Goal: Transaction & Acquisition: Purchase product/service

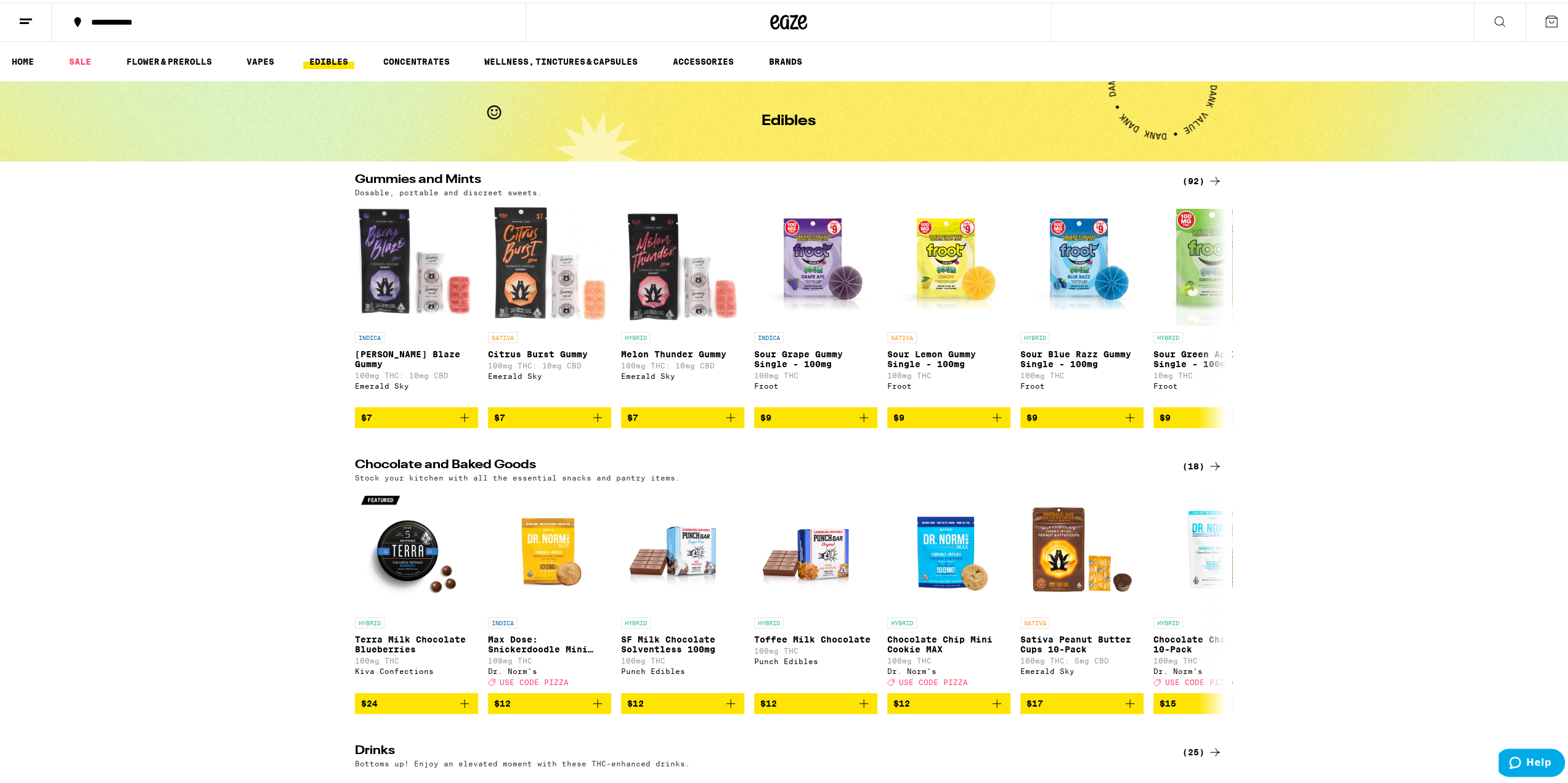
click at [29, 19] on icon at bounding box center [25, 19] width 15 height 15
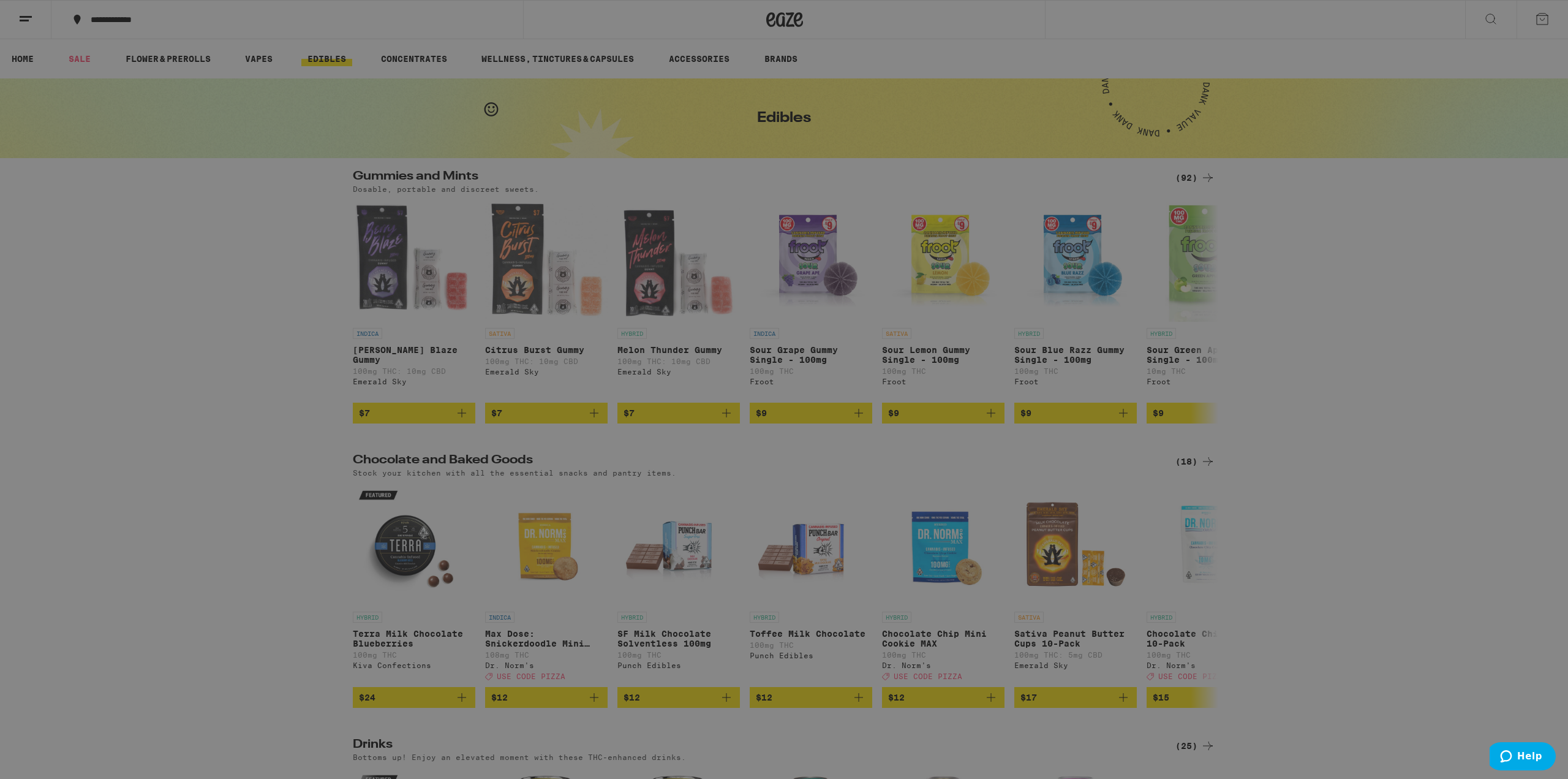
click at [38, 14] on icon at bounding box center [26, 20] width 24 height 24
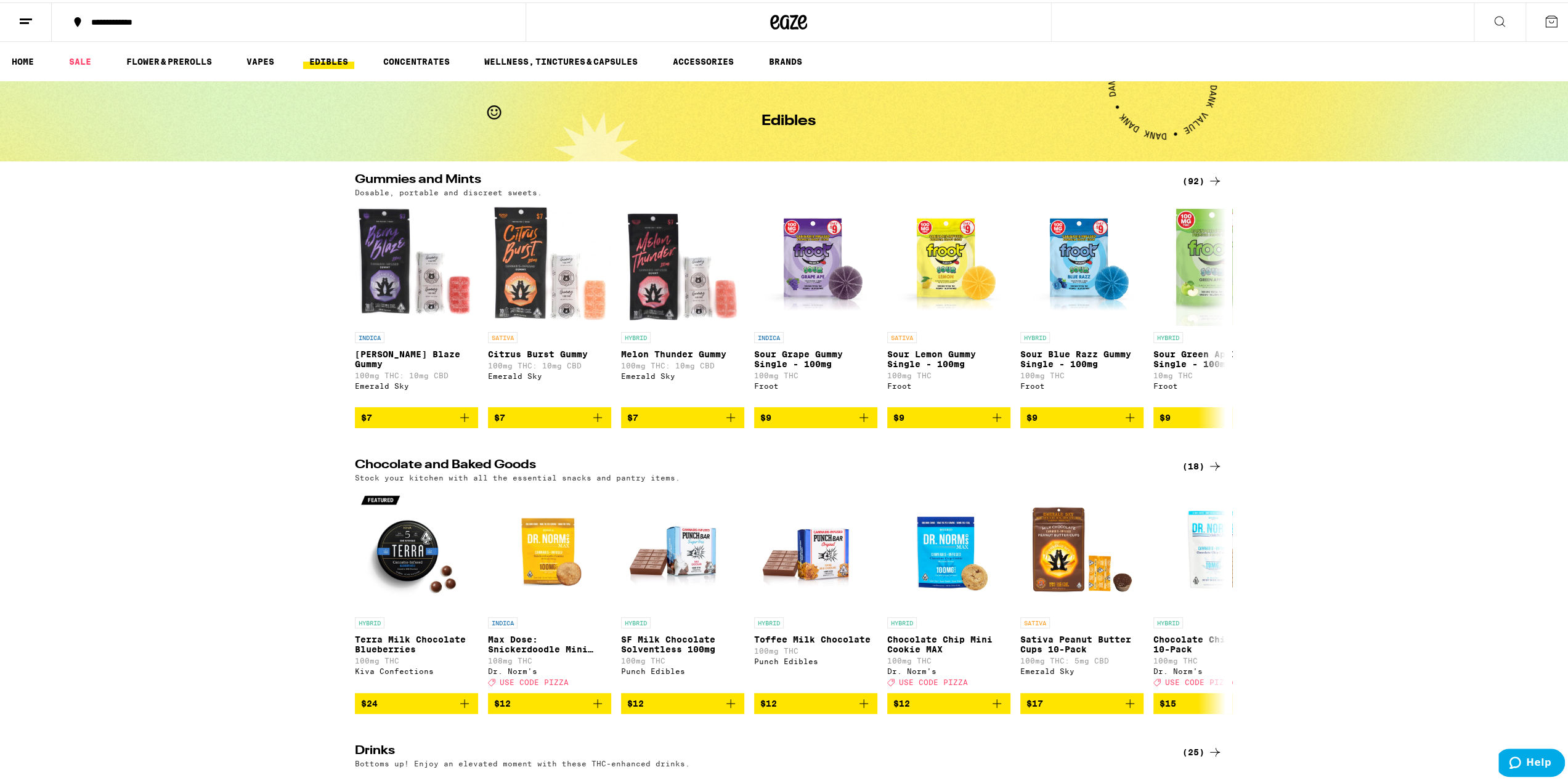
click at [1193, 181] on div "(92)" at bounding box center [1202, 178] width 40 height 15
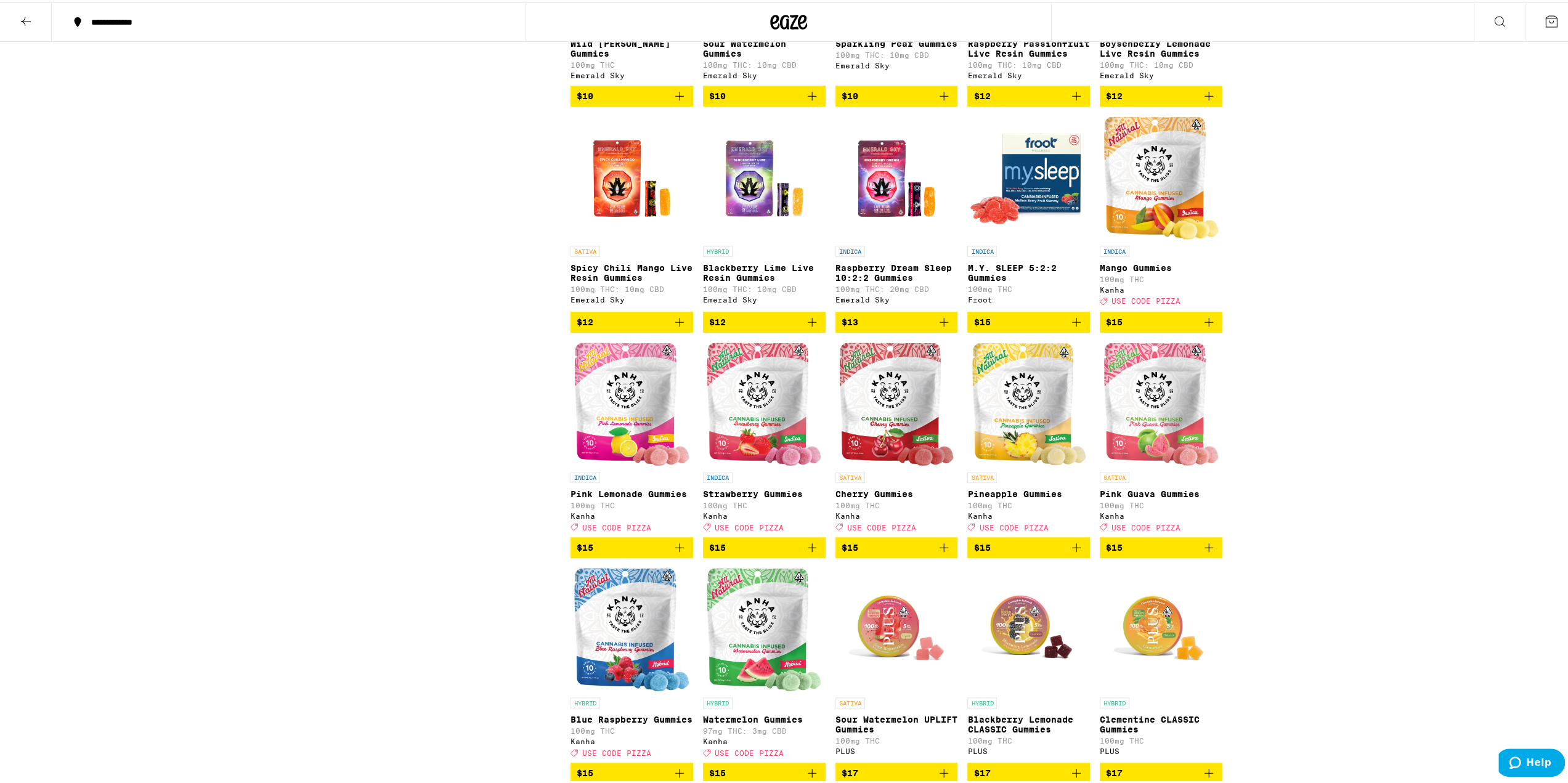
scroll to position [739, 0]
click at [673, 552] on icon "Add to bag" at bounding box center [679, 544] width 15 height 15
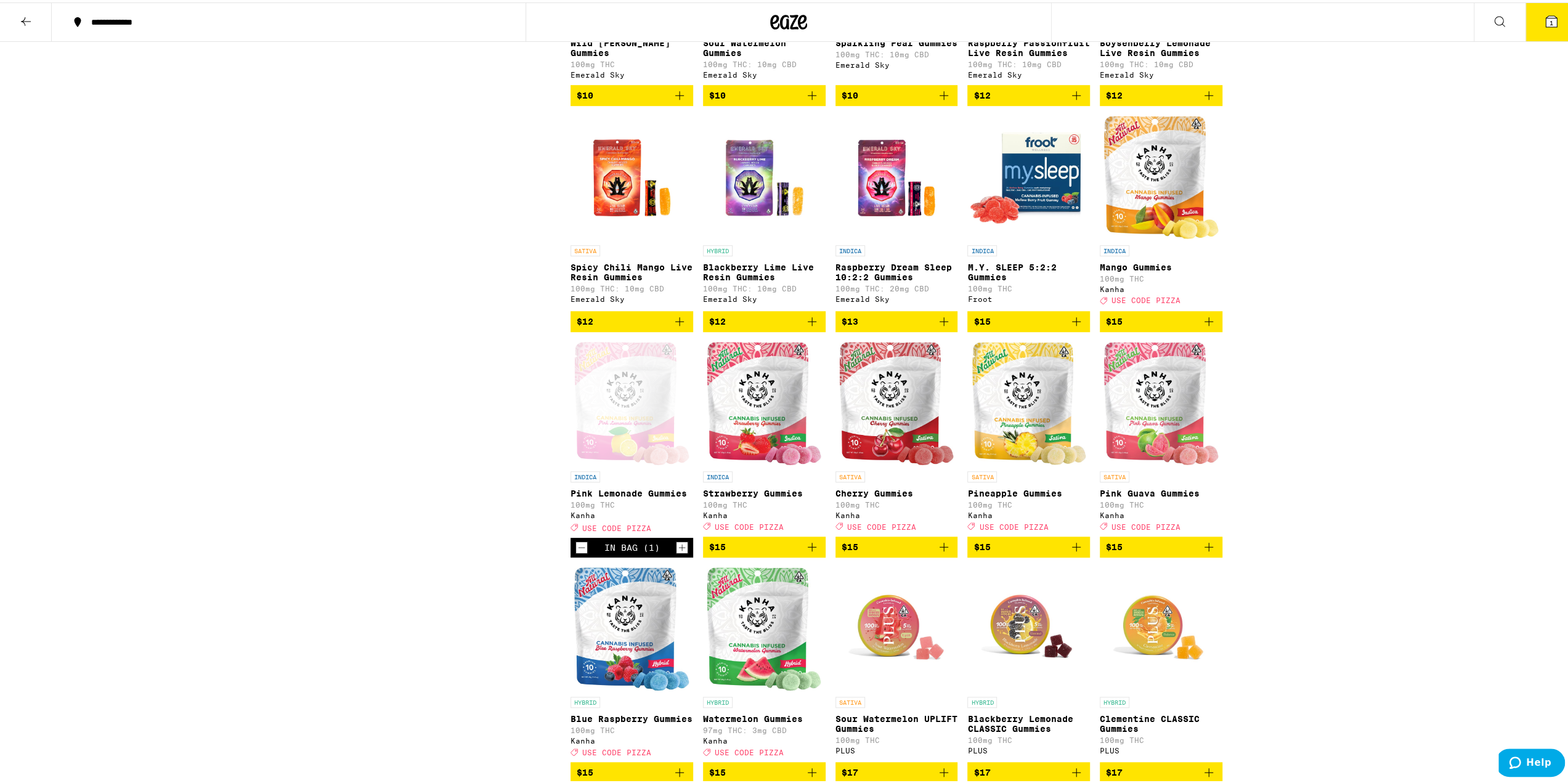
scroll to position [778, 0]
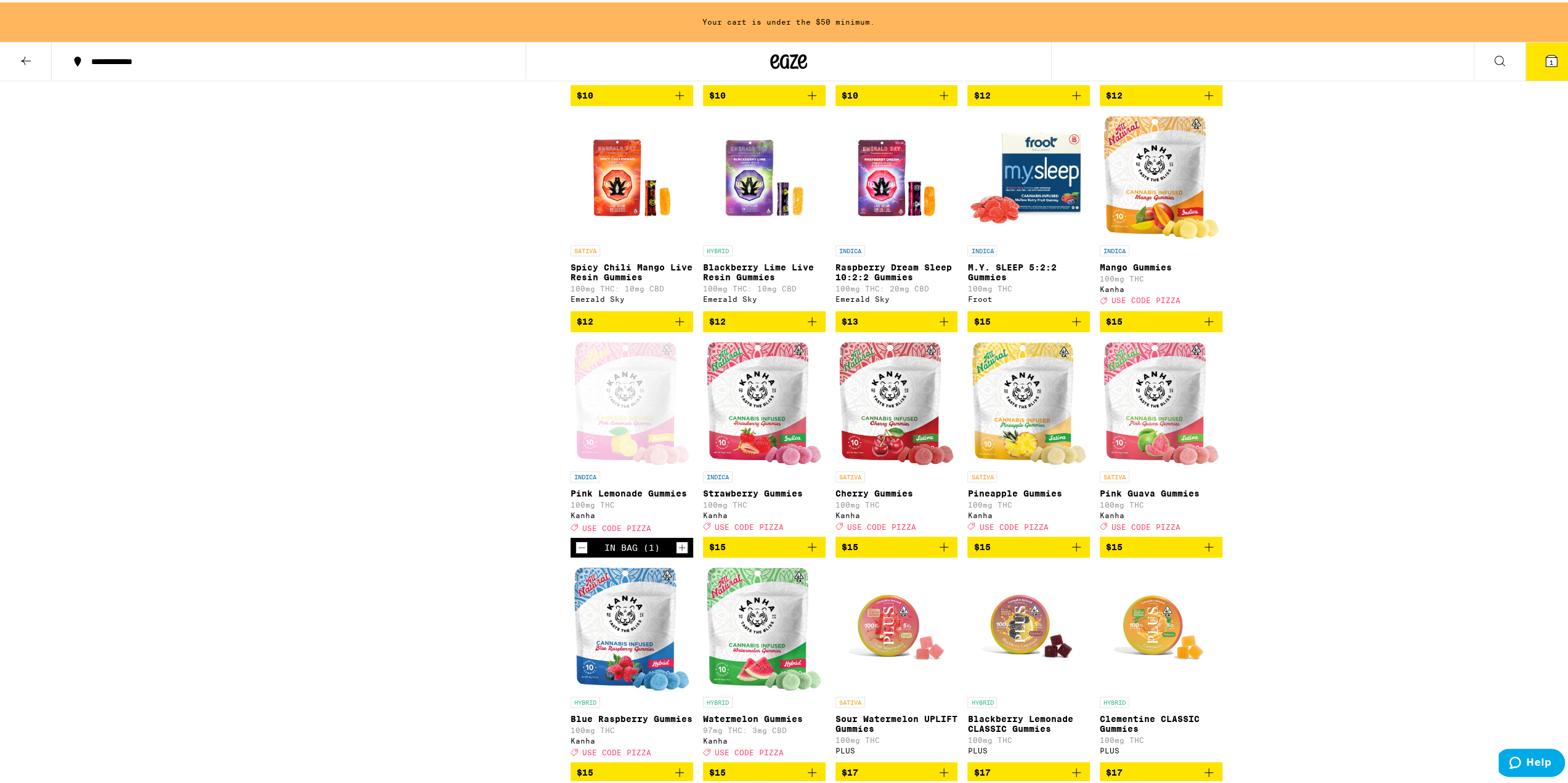
click at [1075, 552] on icon "Add to bag" at bounding box center [1076, 544] width 15 height 15
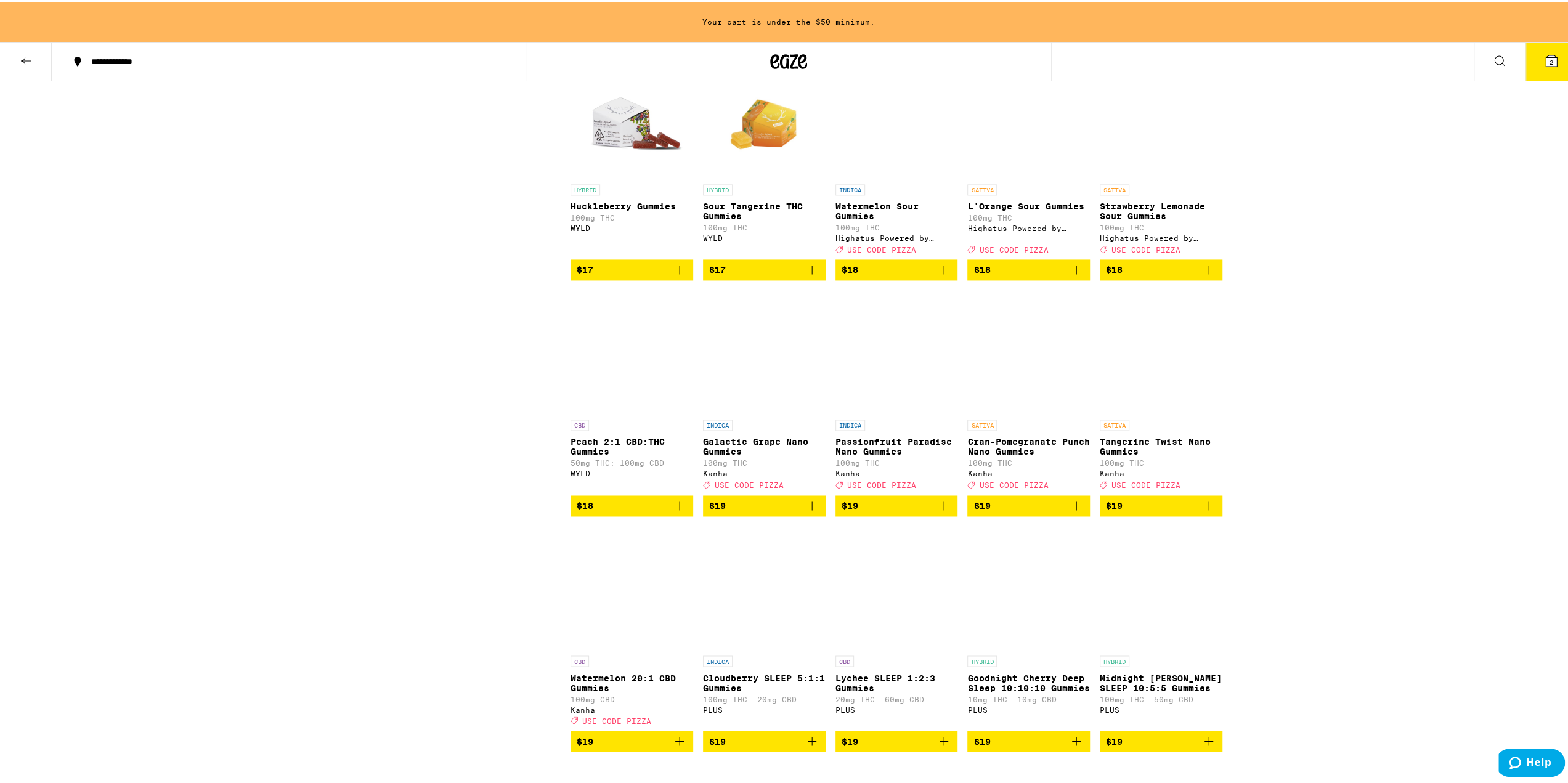
scroll to position [1764, 0]
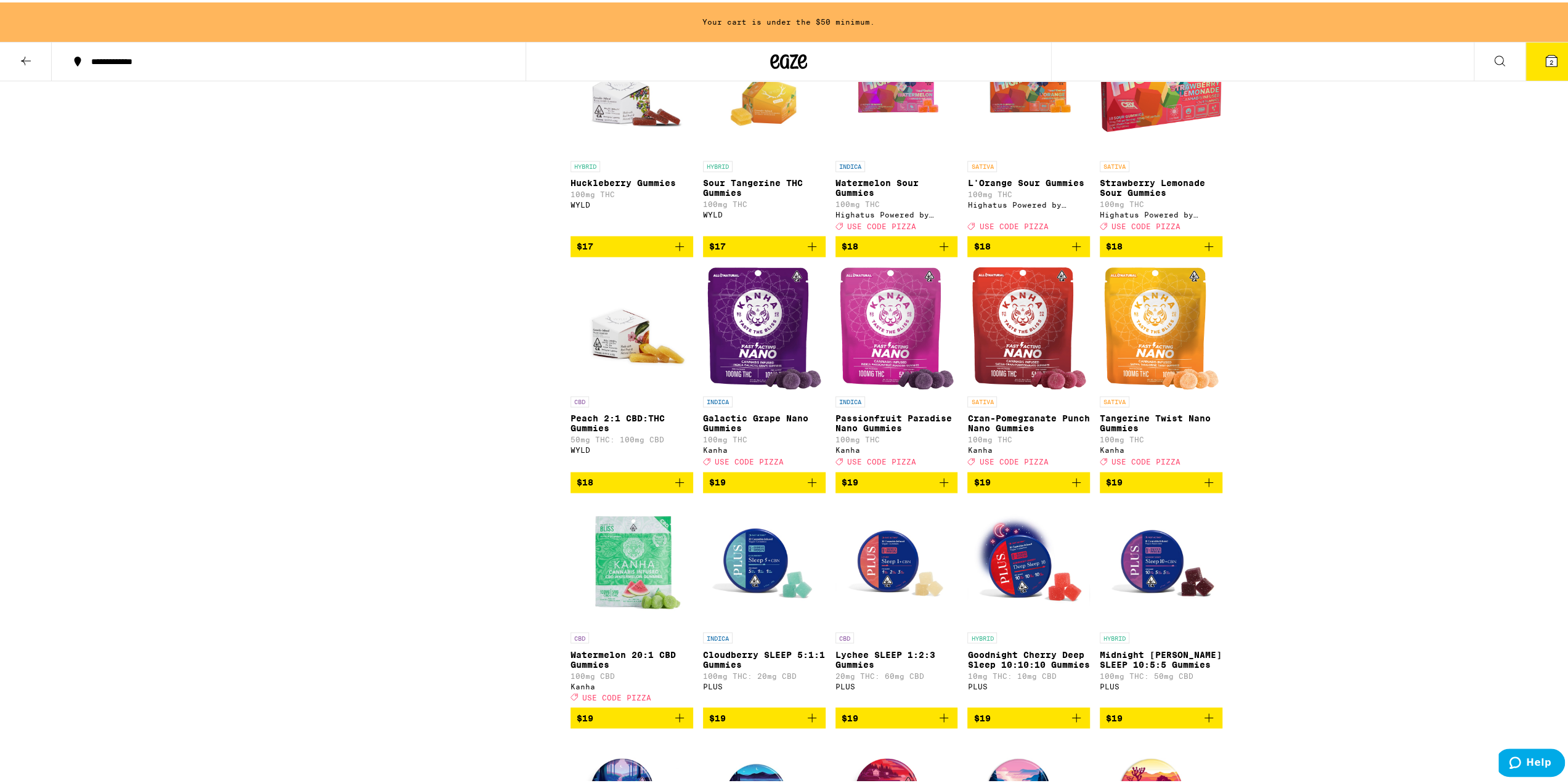
click at [808, 487] on icon "Add to bag" at bounding box center [812, 480] width 15 height 15
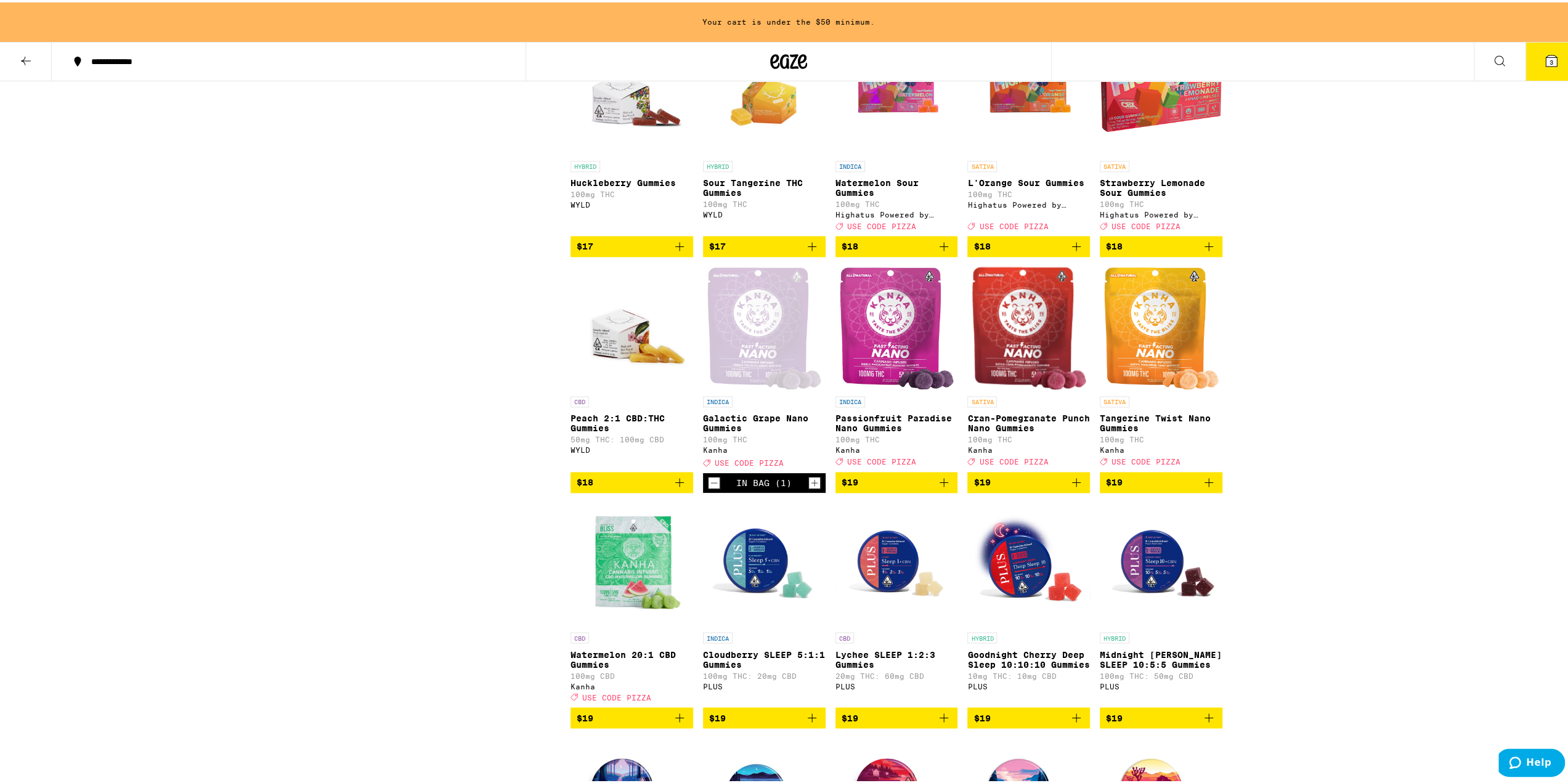
click at [1214, 490] on button "$19" at bounding box center [1161, 480] width 122 height 21
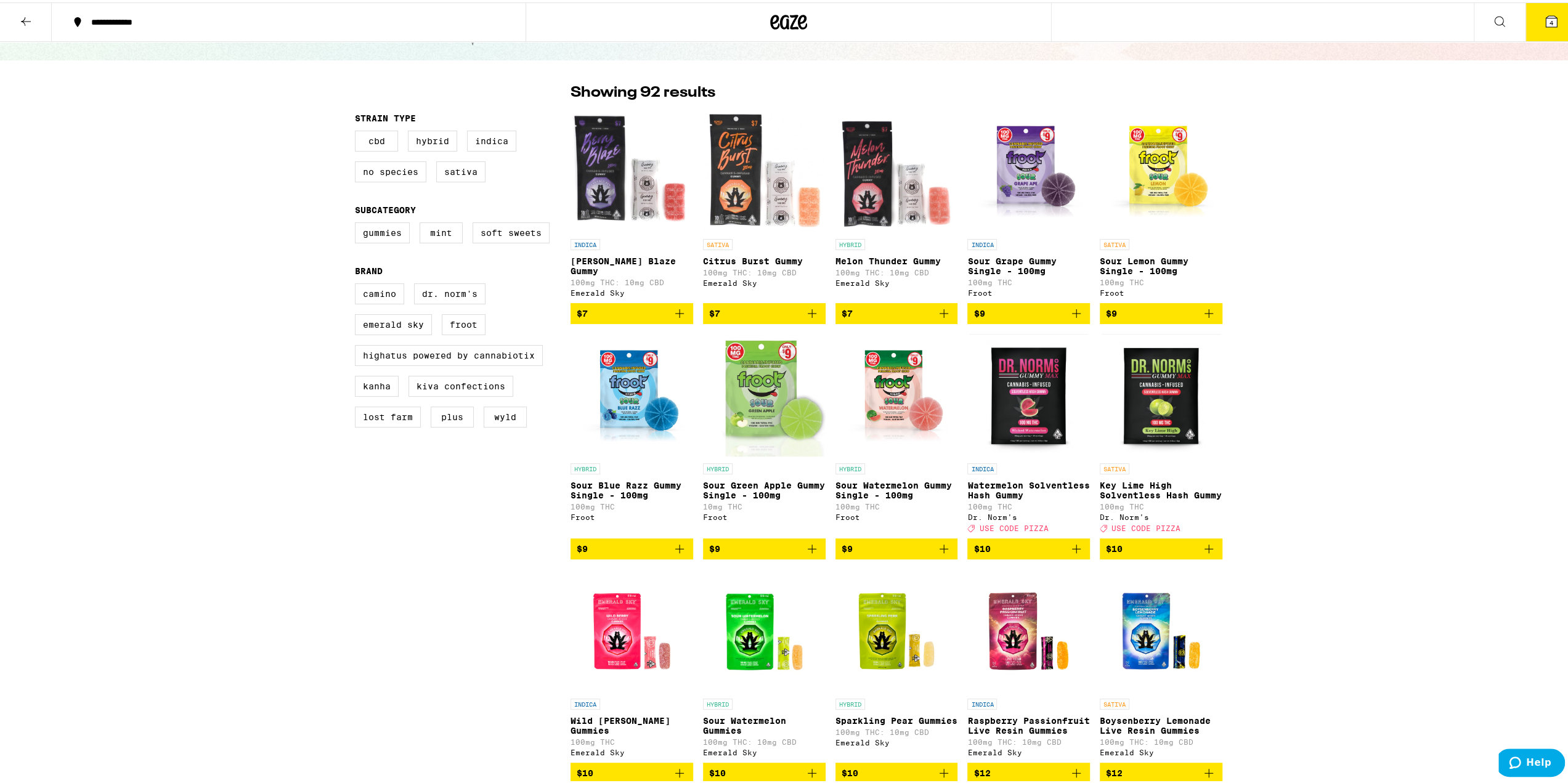
scroll to position [0, 0]
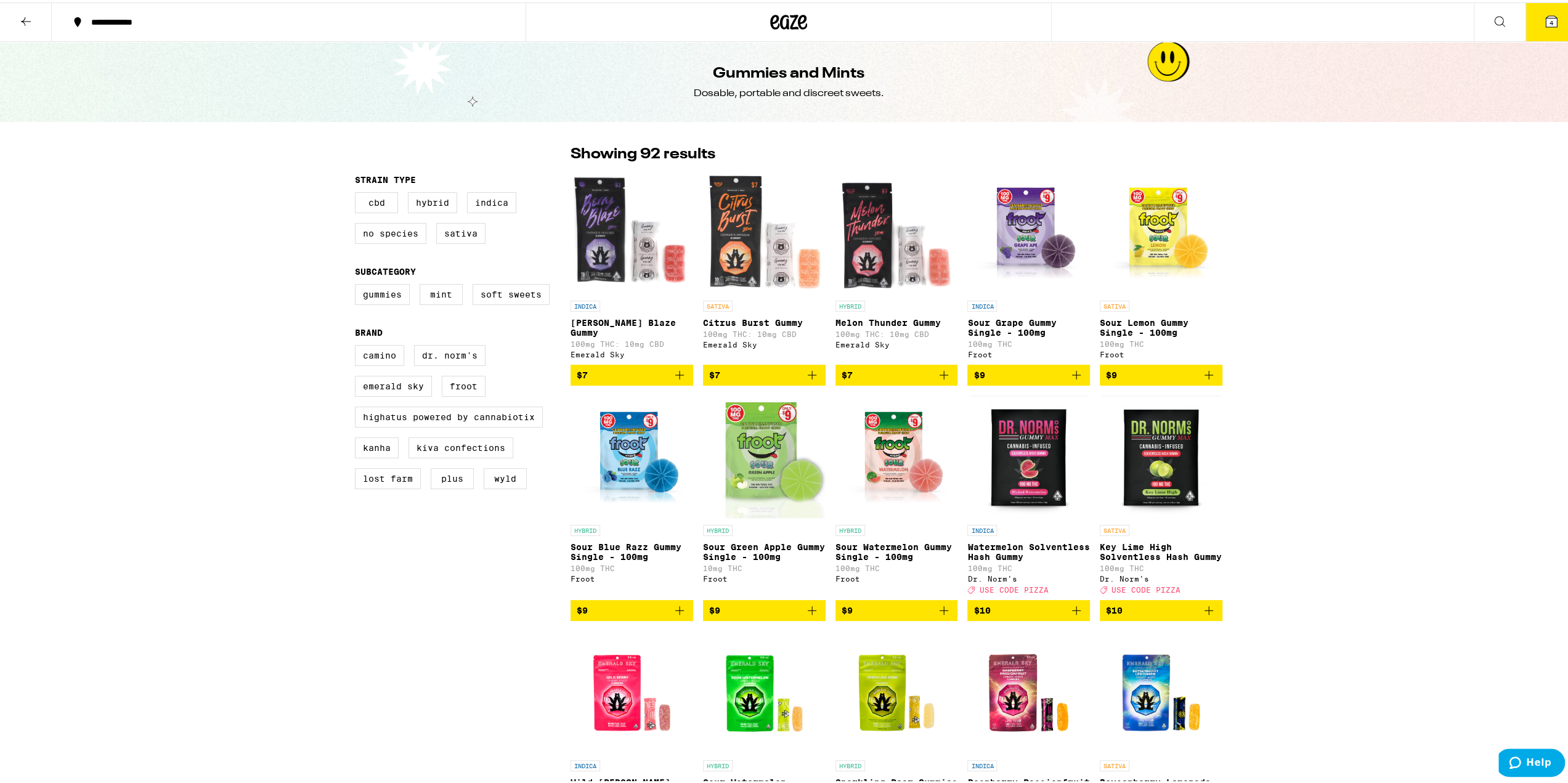
click at [29, 21] on icon at bounding box center [25, 19] width 15 height 15
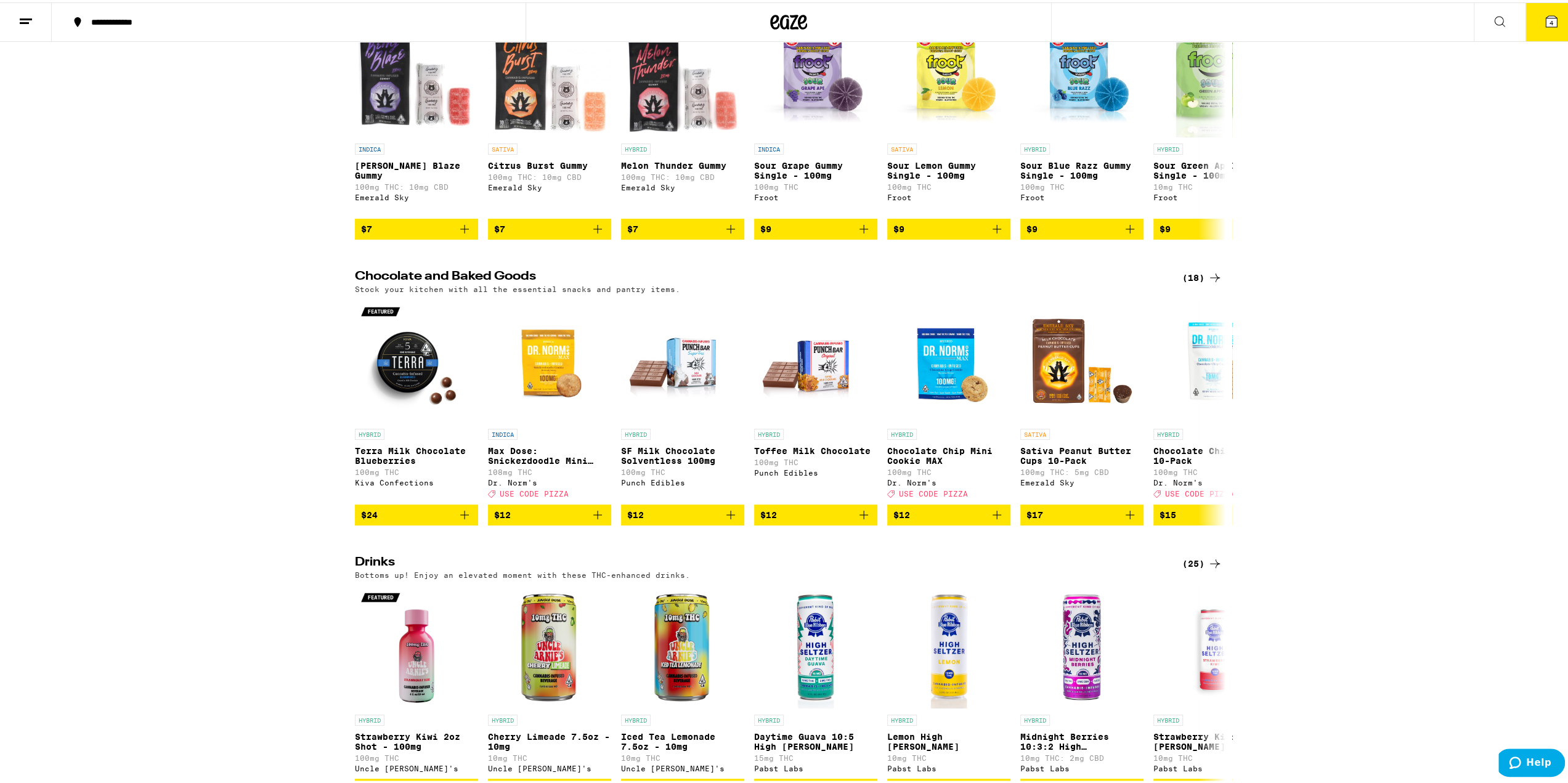
scroll to position [185, 0]
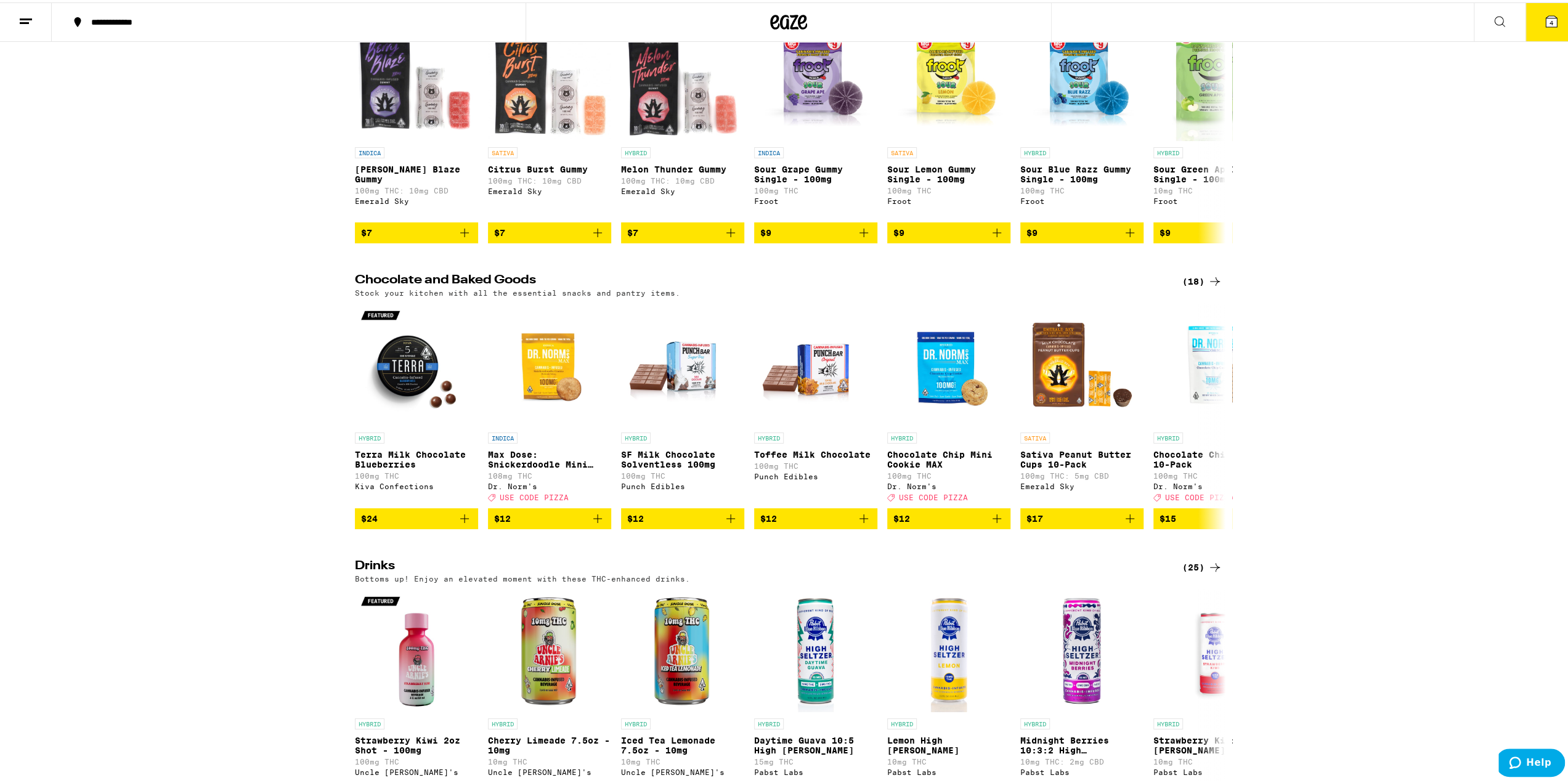
click at [1195, 285] on div "(18)" at bounding box center [1202, 279] width 40 height 15
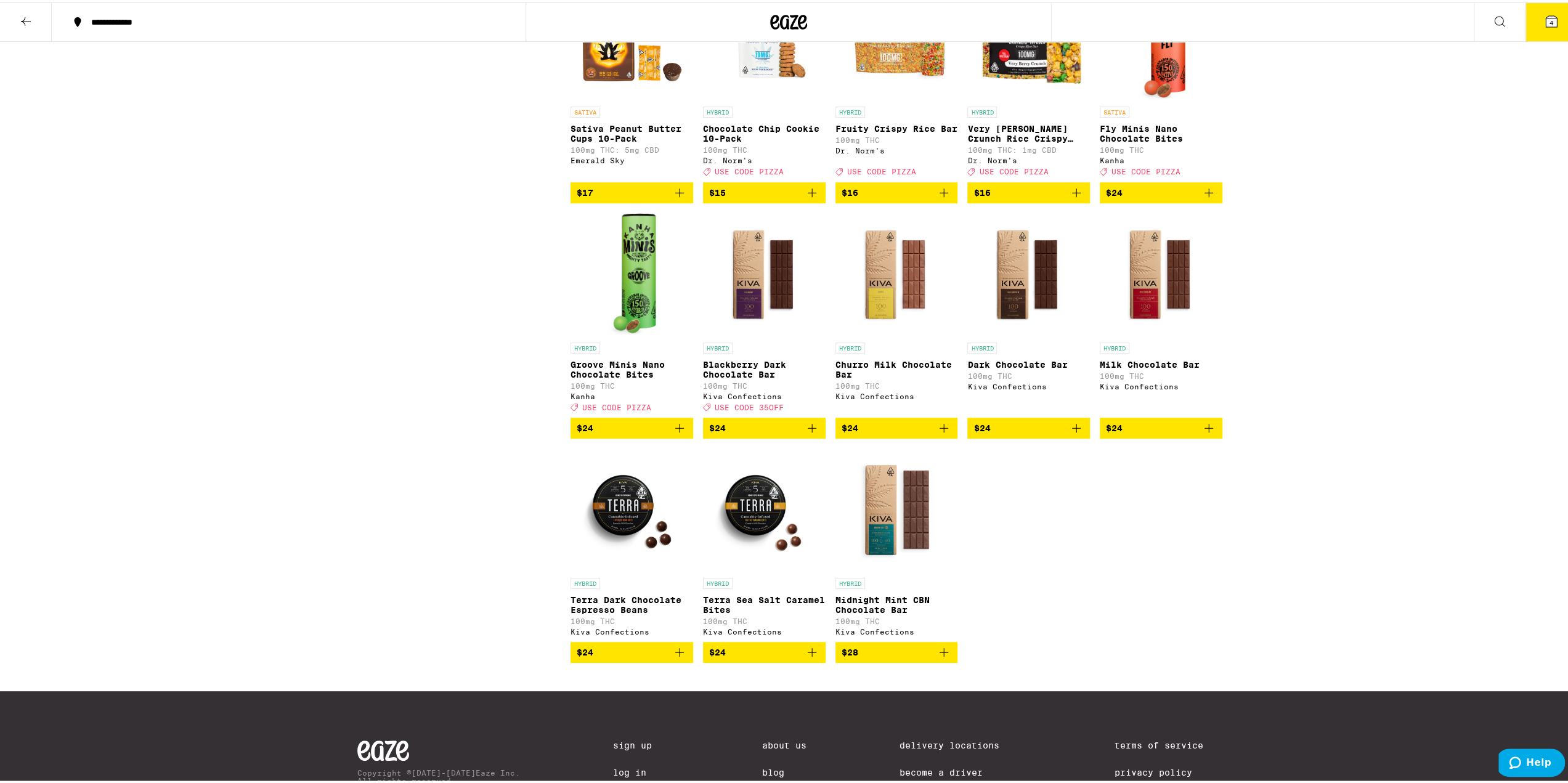
scroll to position [431, 0]
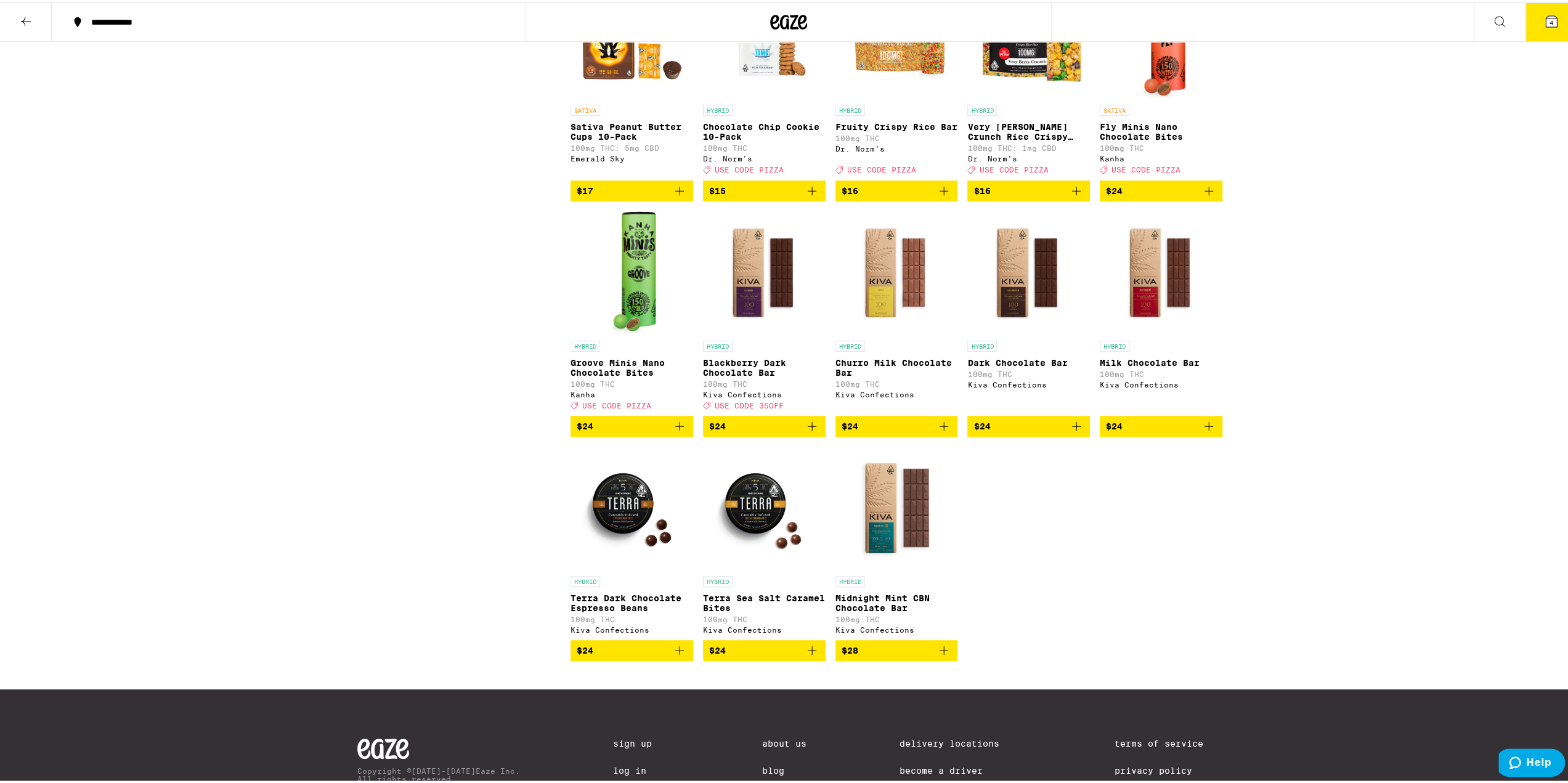
click at [943, 431] on icon "Add to bag" at bounding box center [943, 423] width 15 height 15
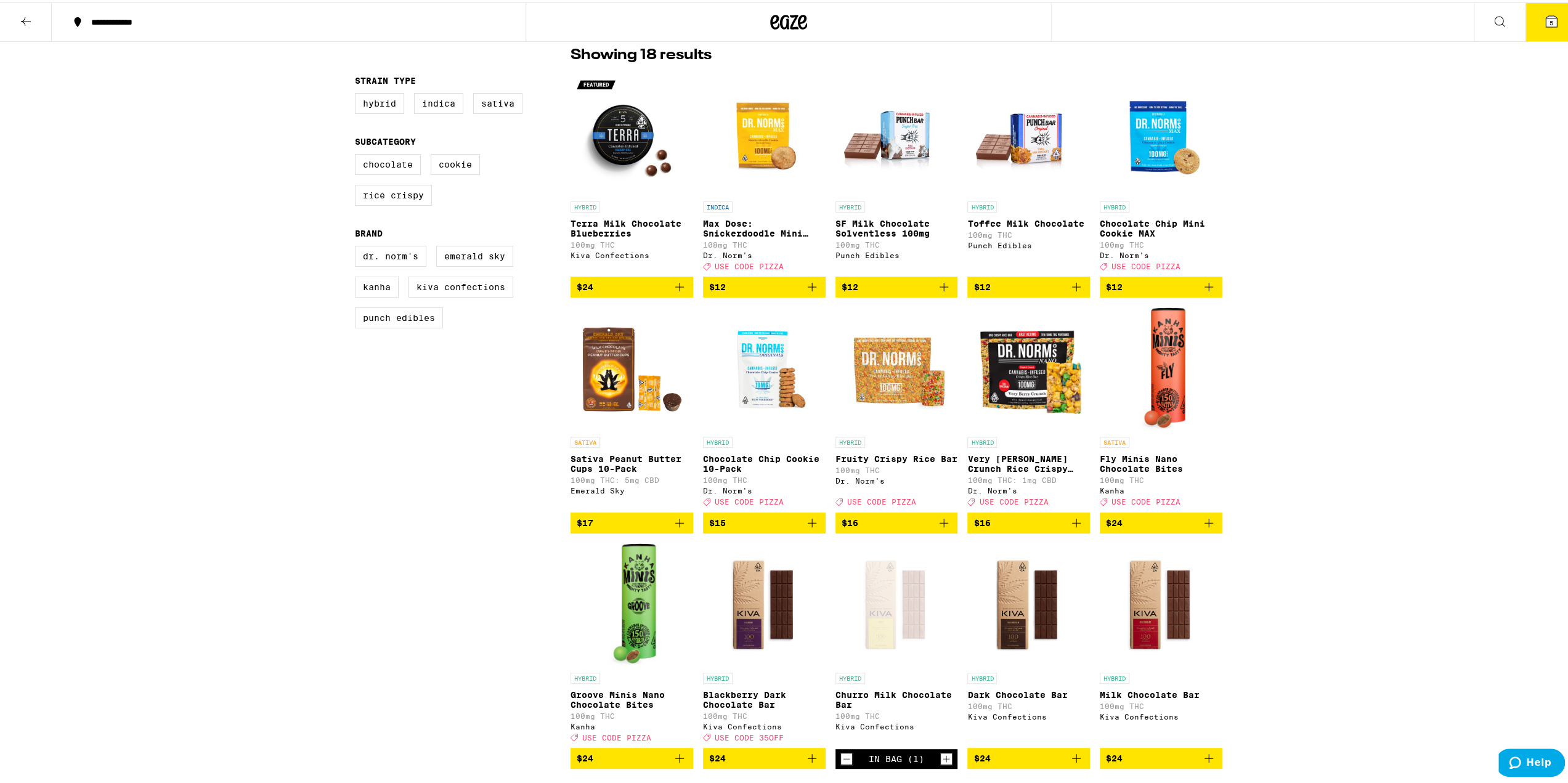
scroll to position [62, 0]
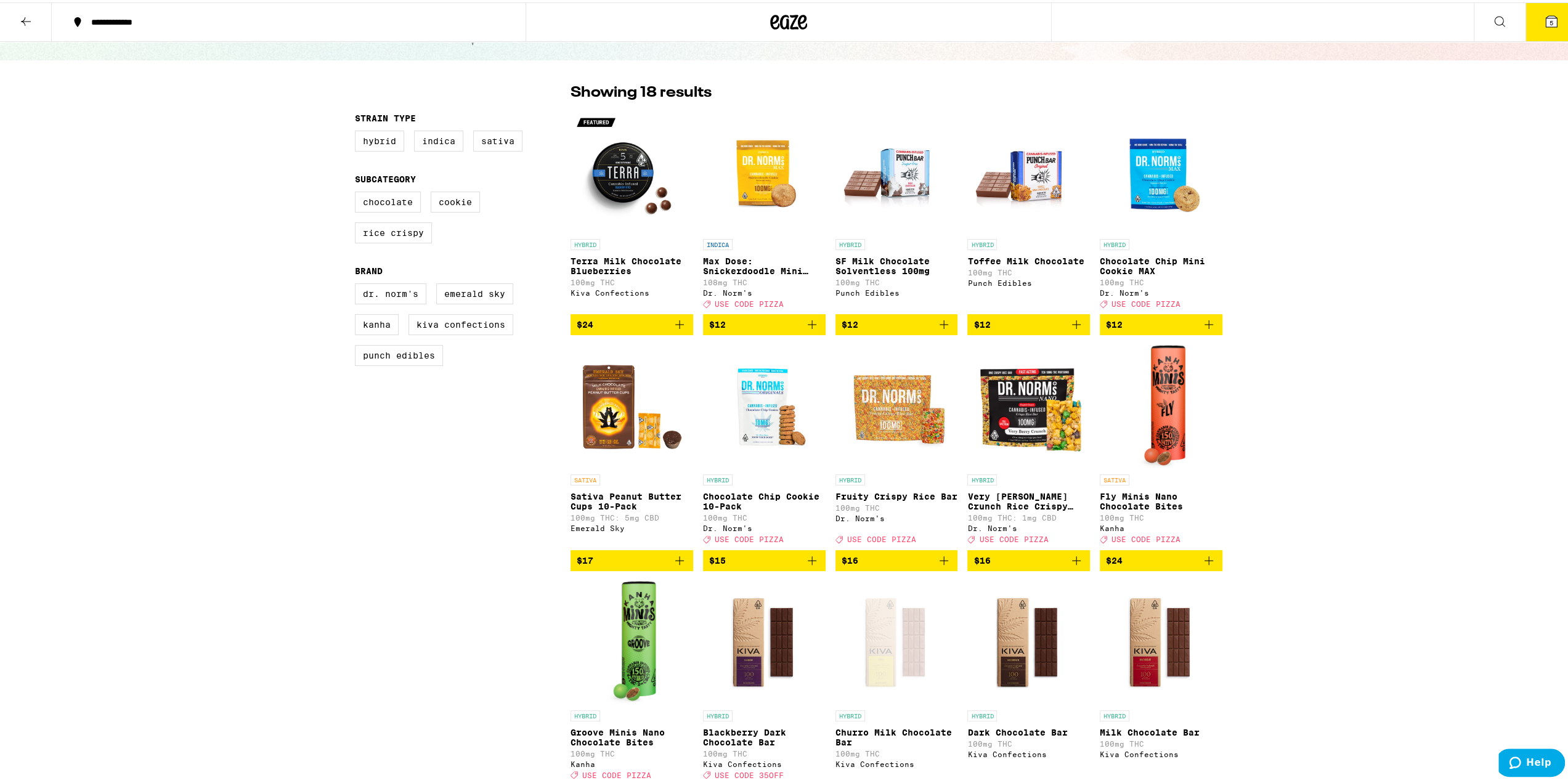
click at [1547, 21] on icon at bounding box center [1551, 19] width 15 height 15
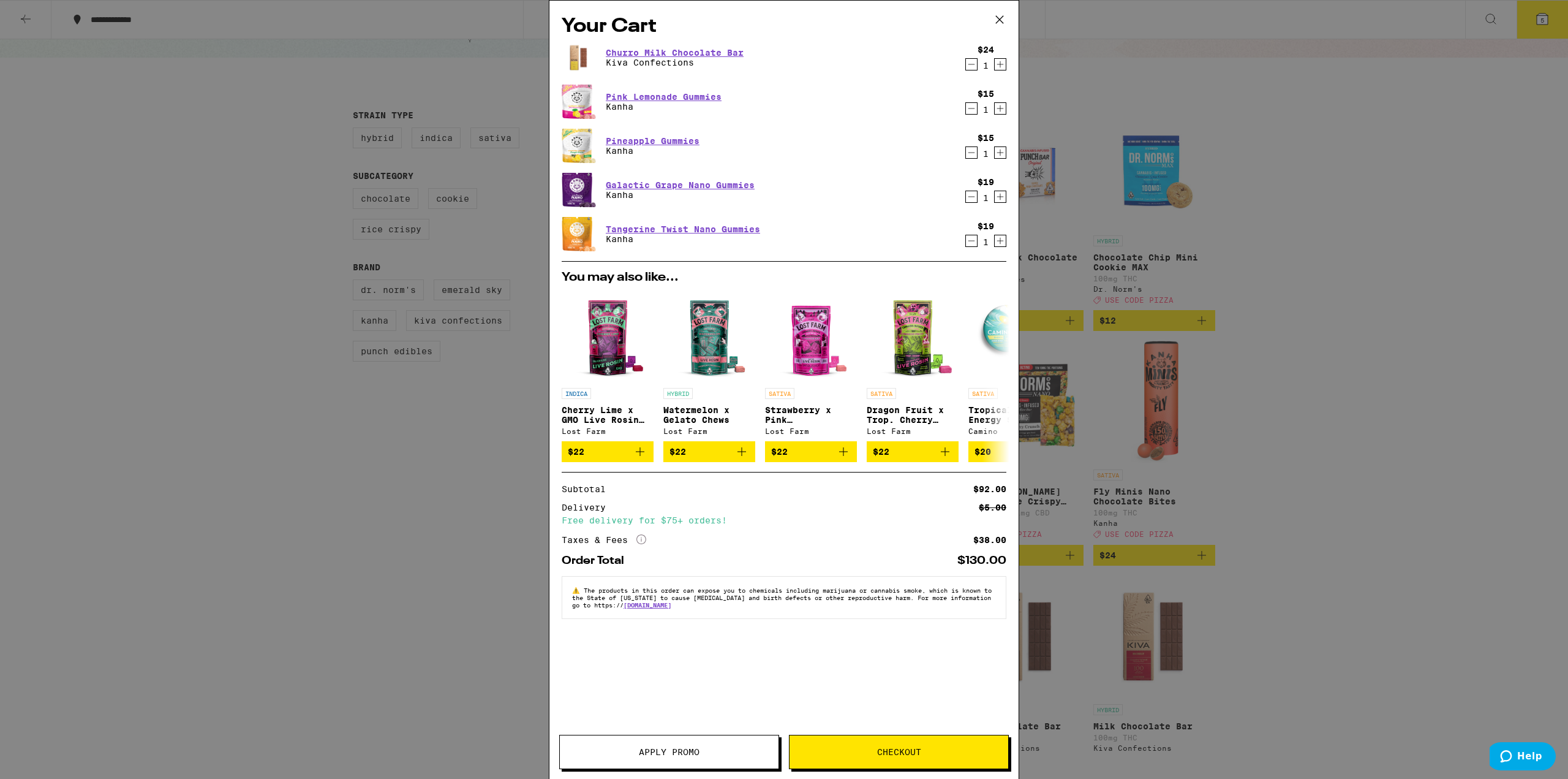
click at [674, 749] on span "Apply Promo" at bounding box center [669, 752] width 60 height 9
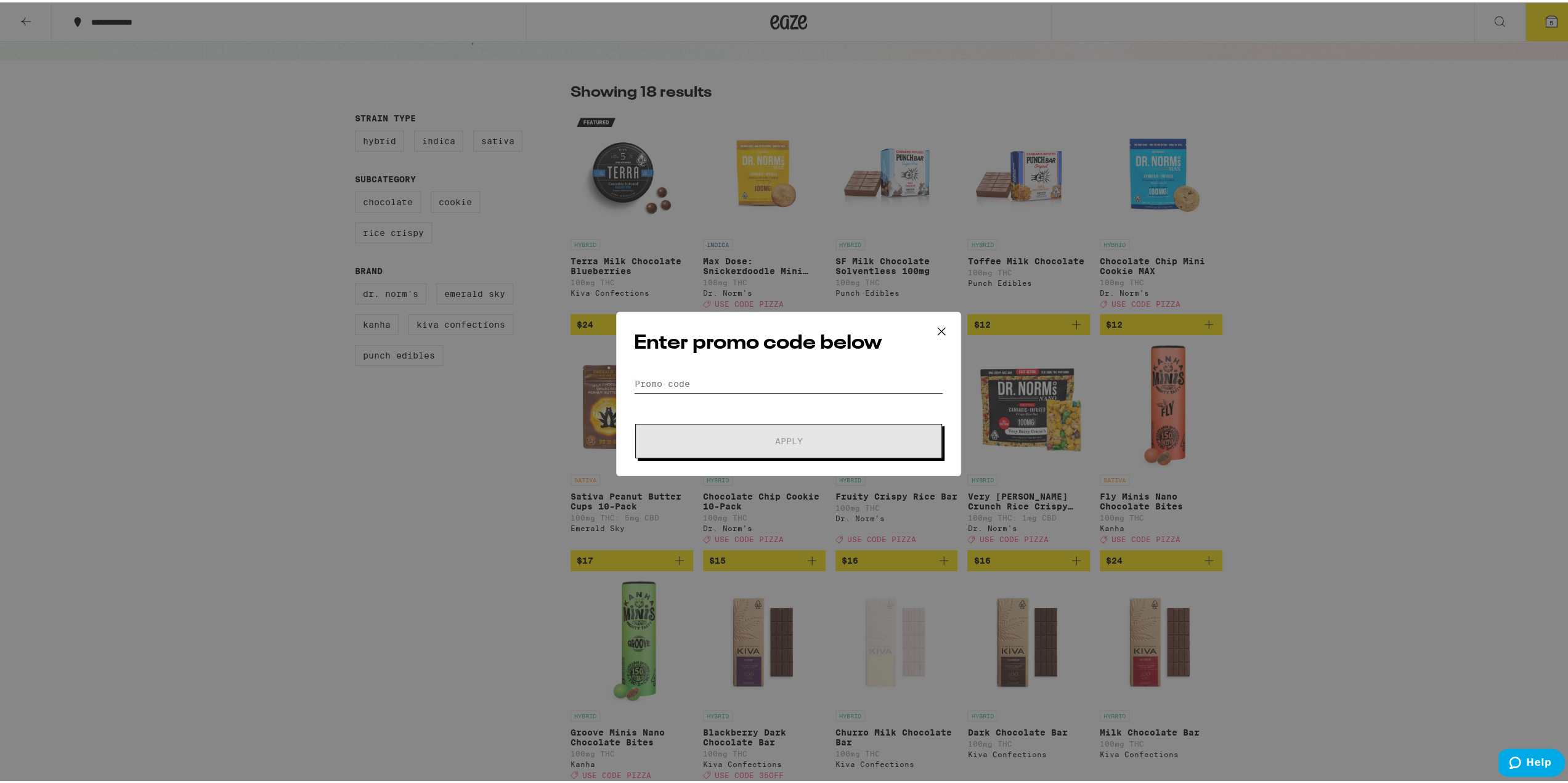
click at [752, 378] on input "Promo Code" at bounding box center [789, 380] width 309 height 18
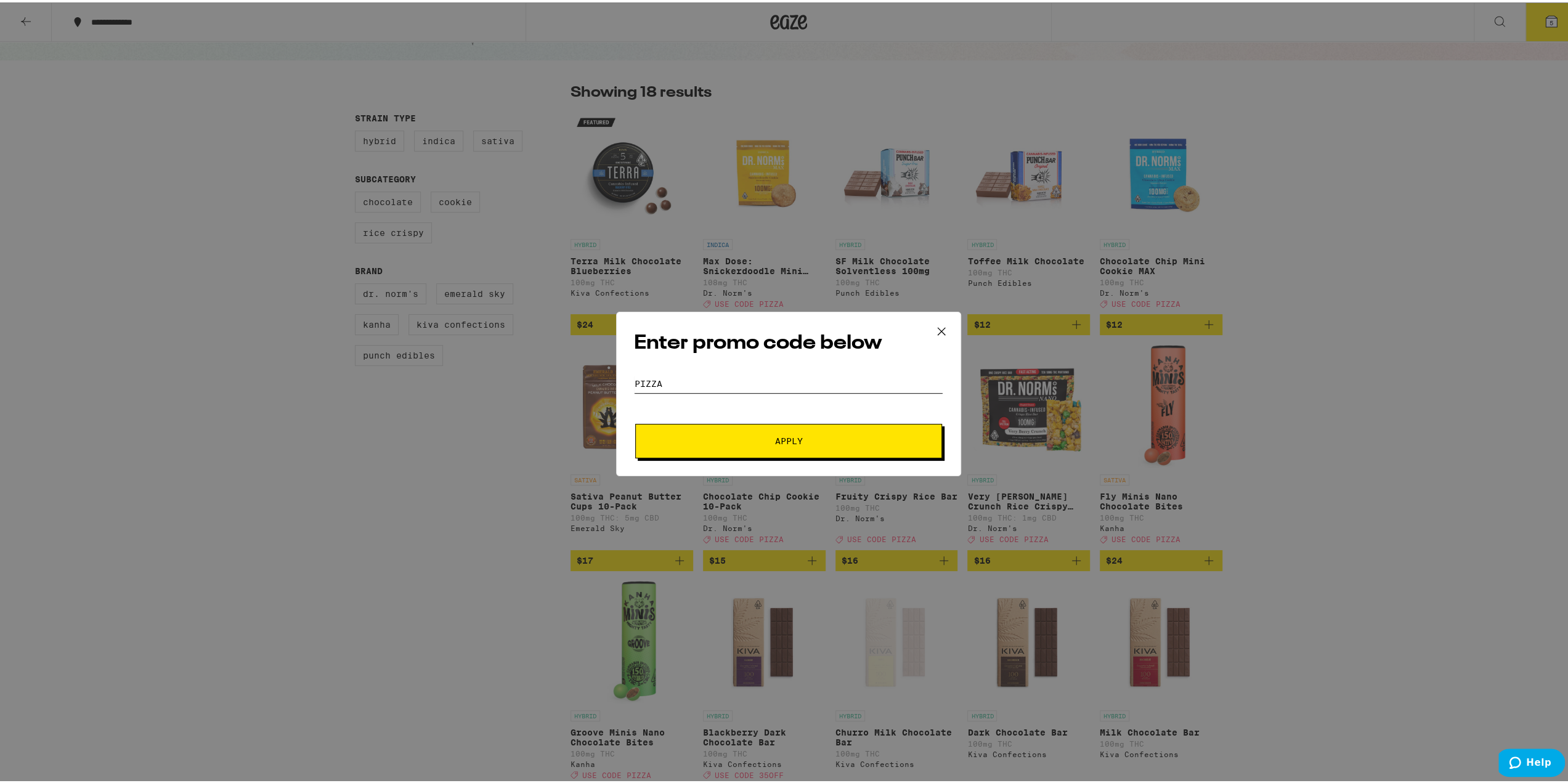
type input "pizza"
click at [765, 433] on button "Apply" at bounding box center [789, 439] width 307 height 35
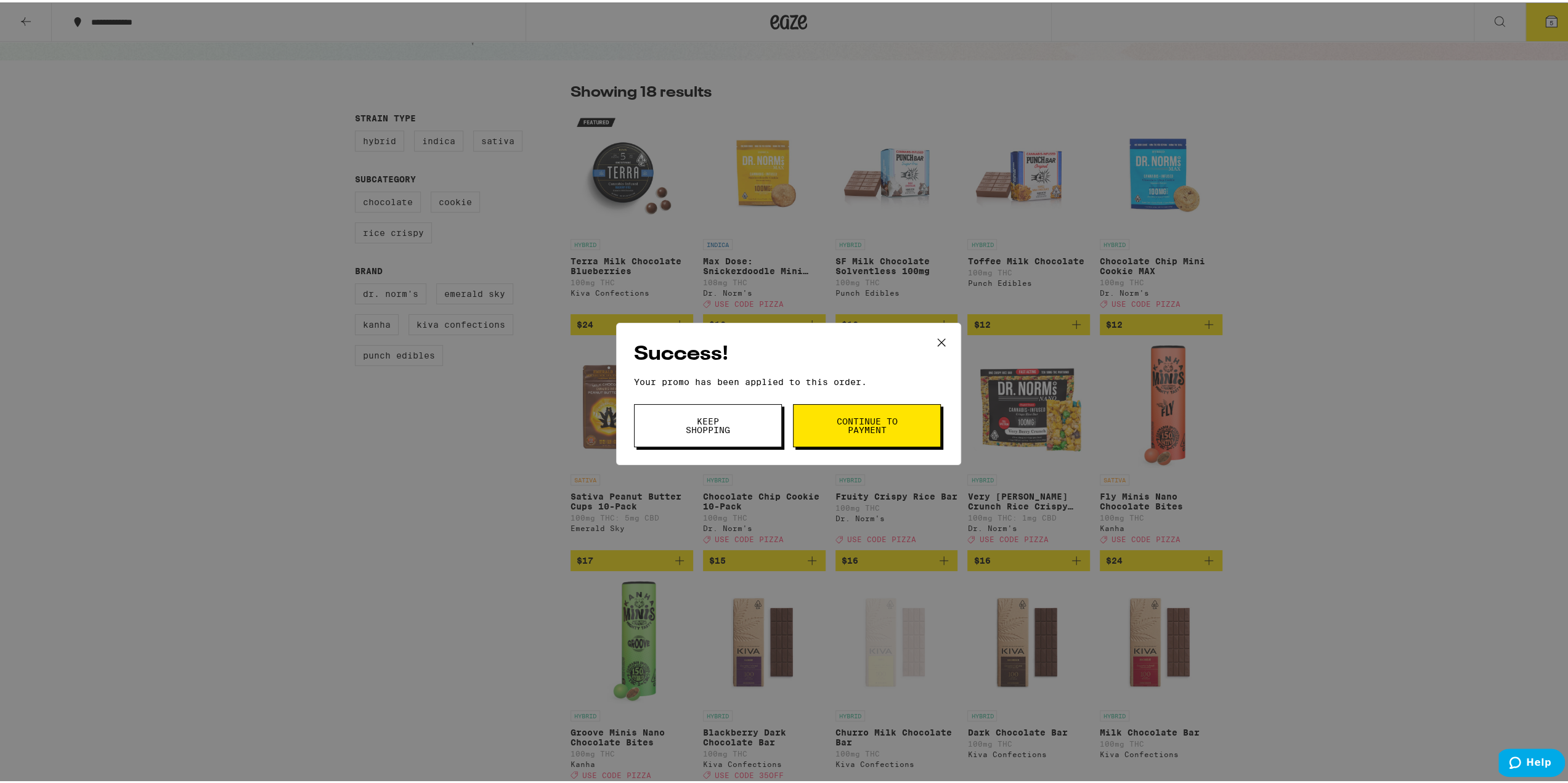
click at [806, 420] on button "Continue to payment" at bounding box center [866, 423] width 148 height 43
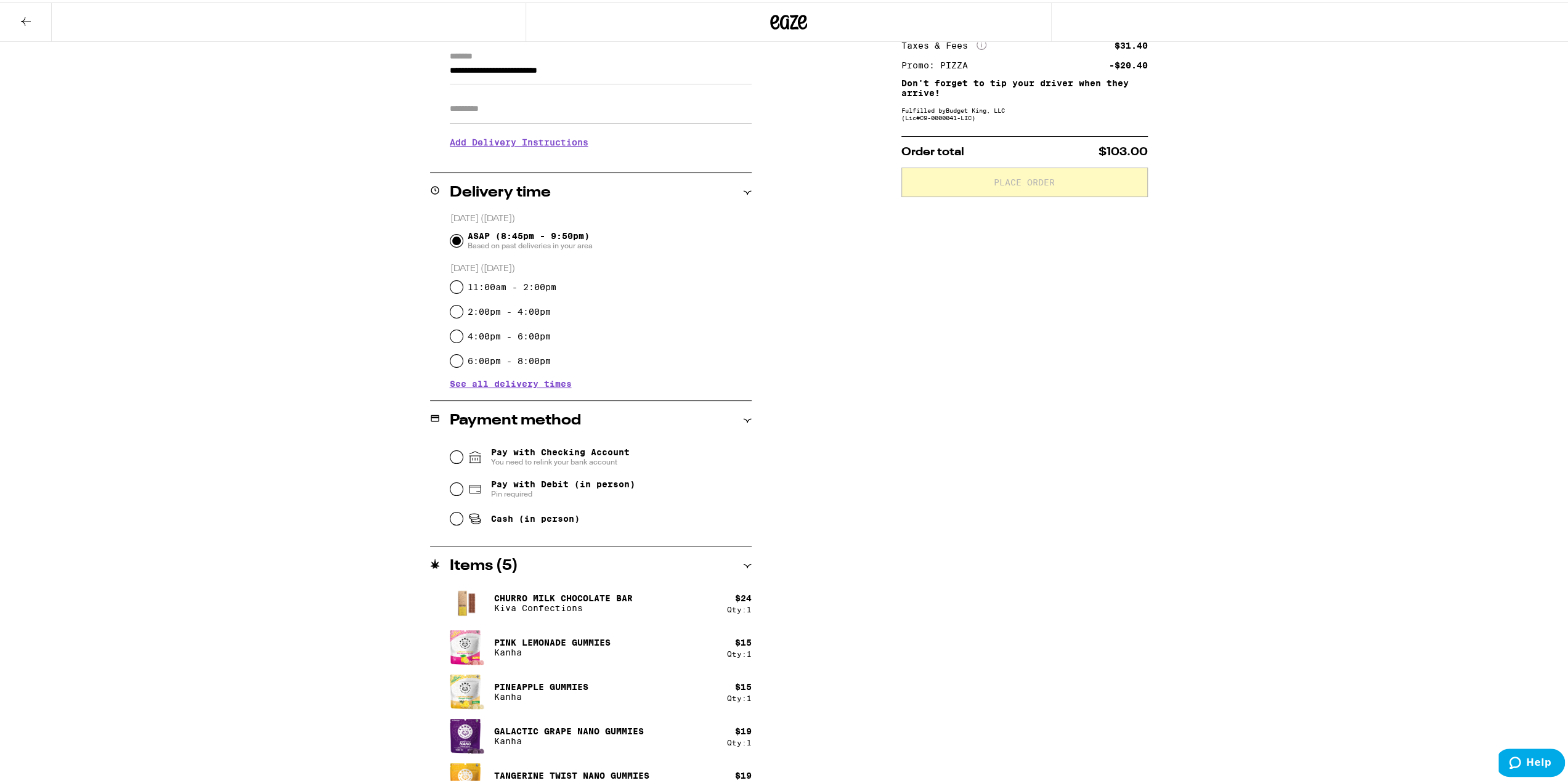
scroll to position [185, 0]
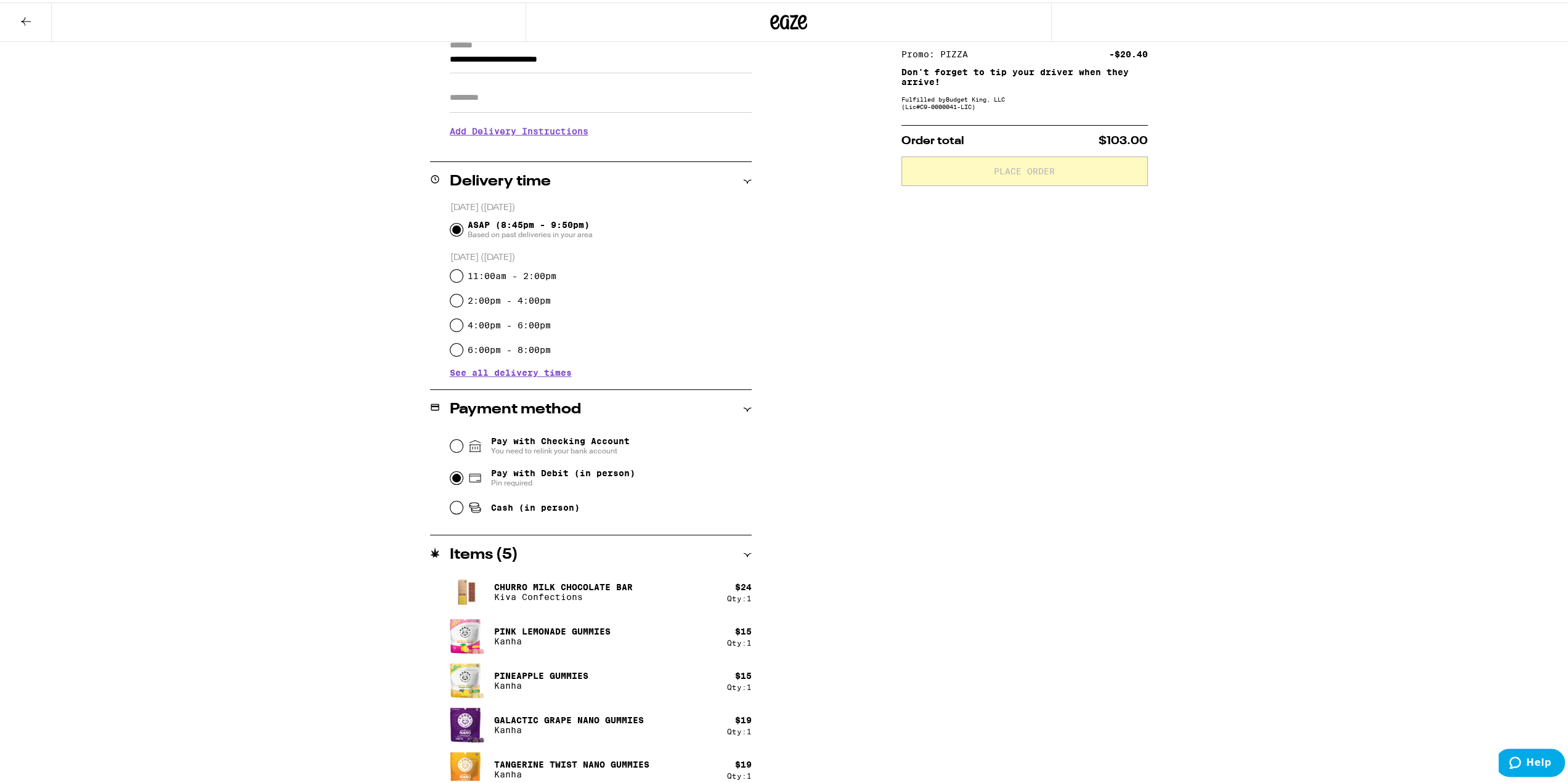
click at [450, 480] on input "Pay with Debit (in person) Pin required" at bounding box center [456, 476] width 13 height 13
radio input "true"
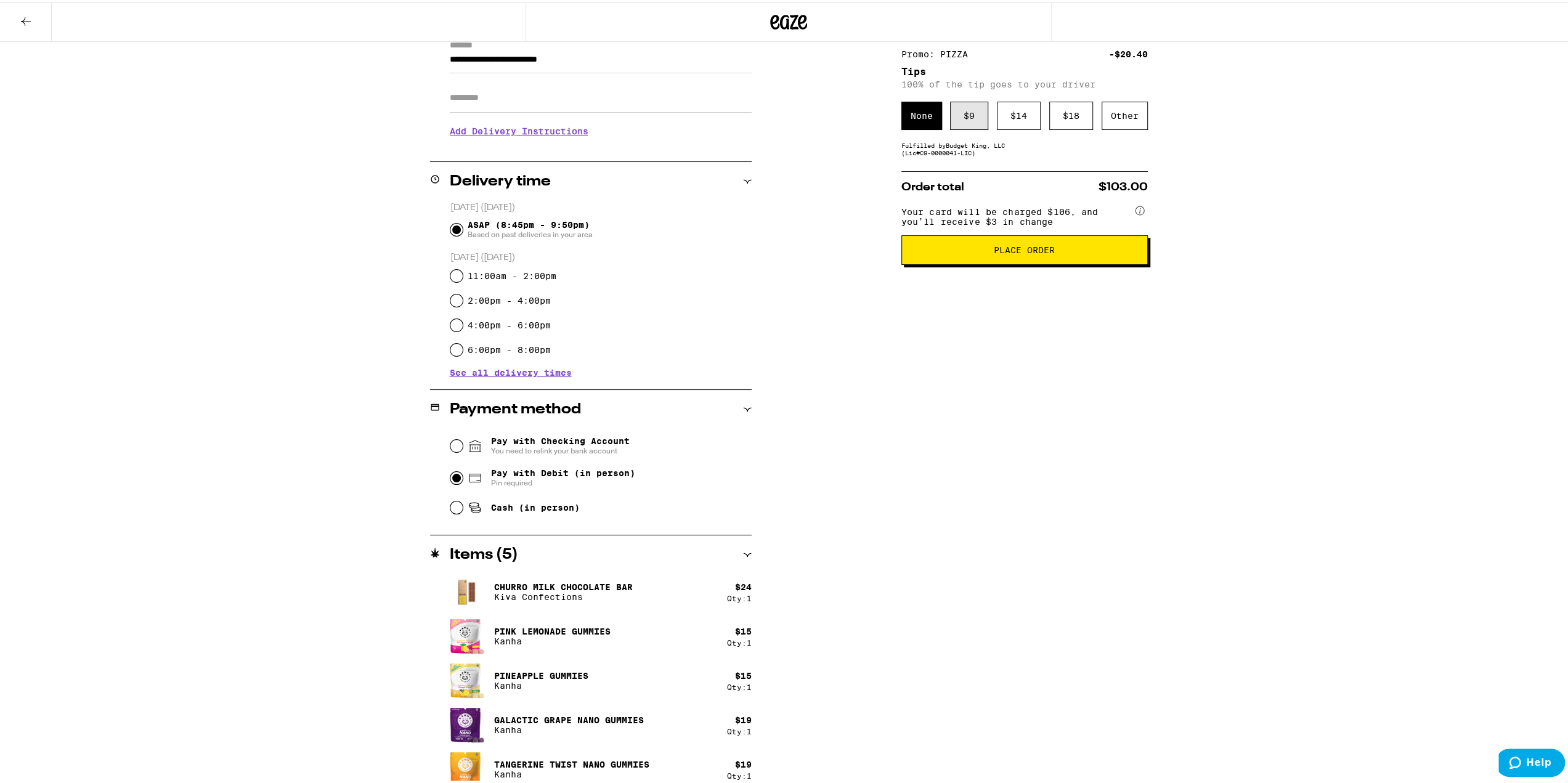
click at [966, 125] on div "$ 9" at bounding box center [969, 114] width 38 height 28
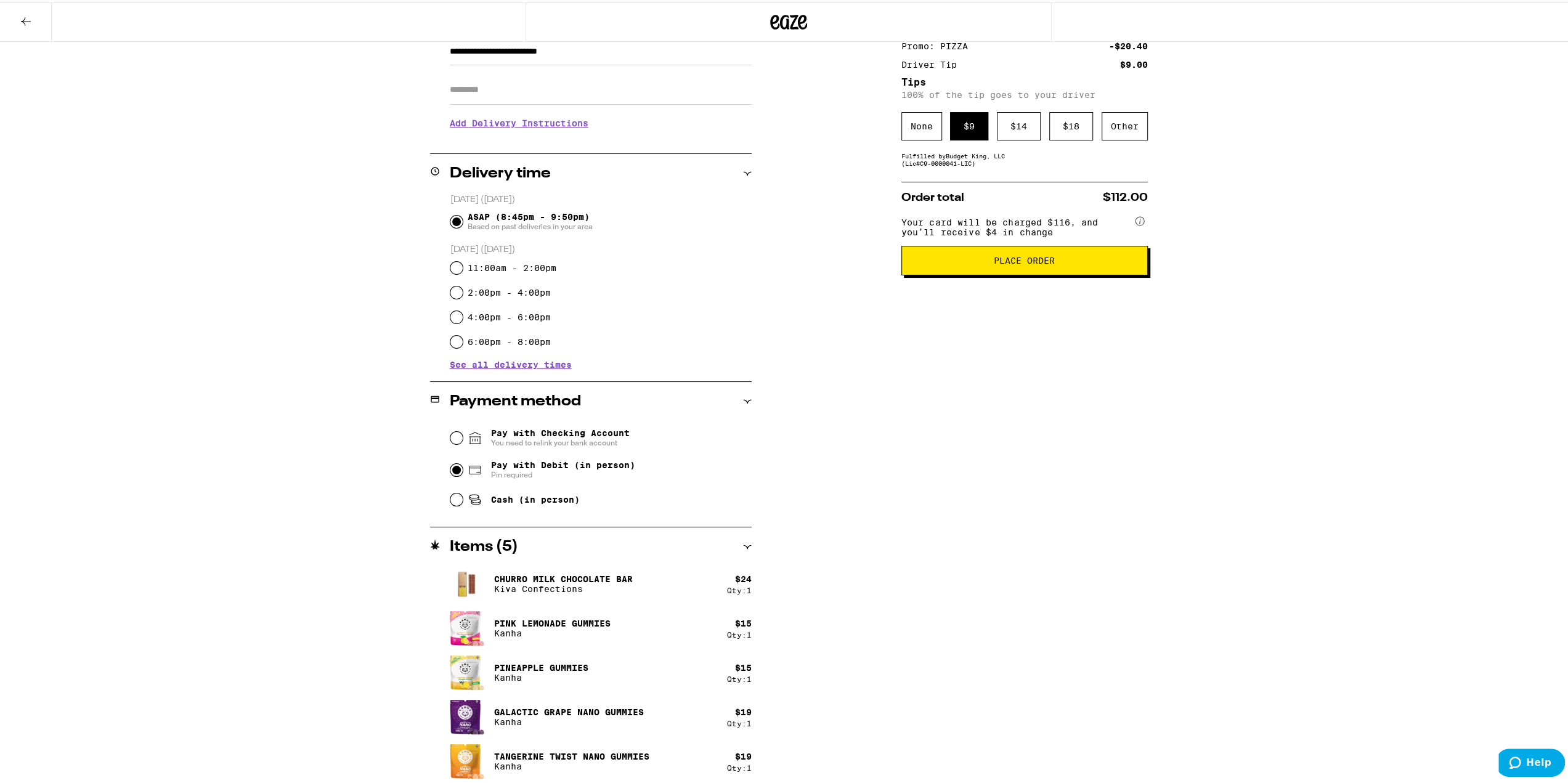
scroll to position [195, 0]
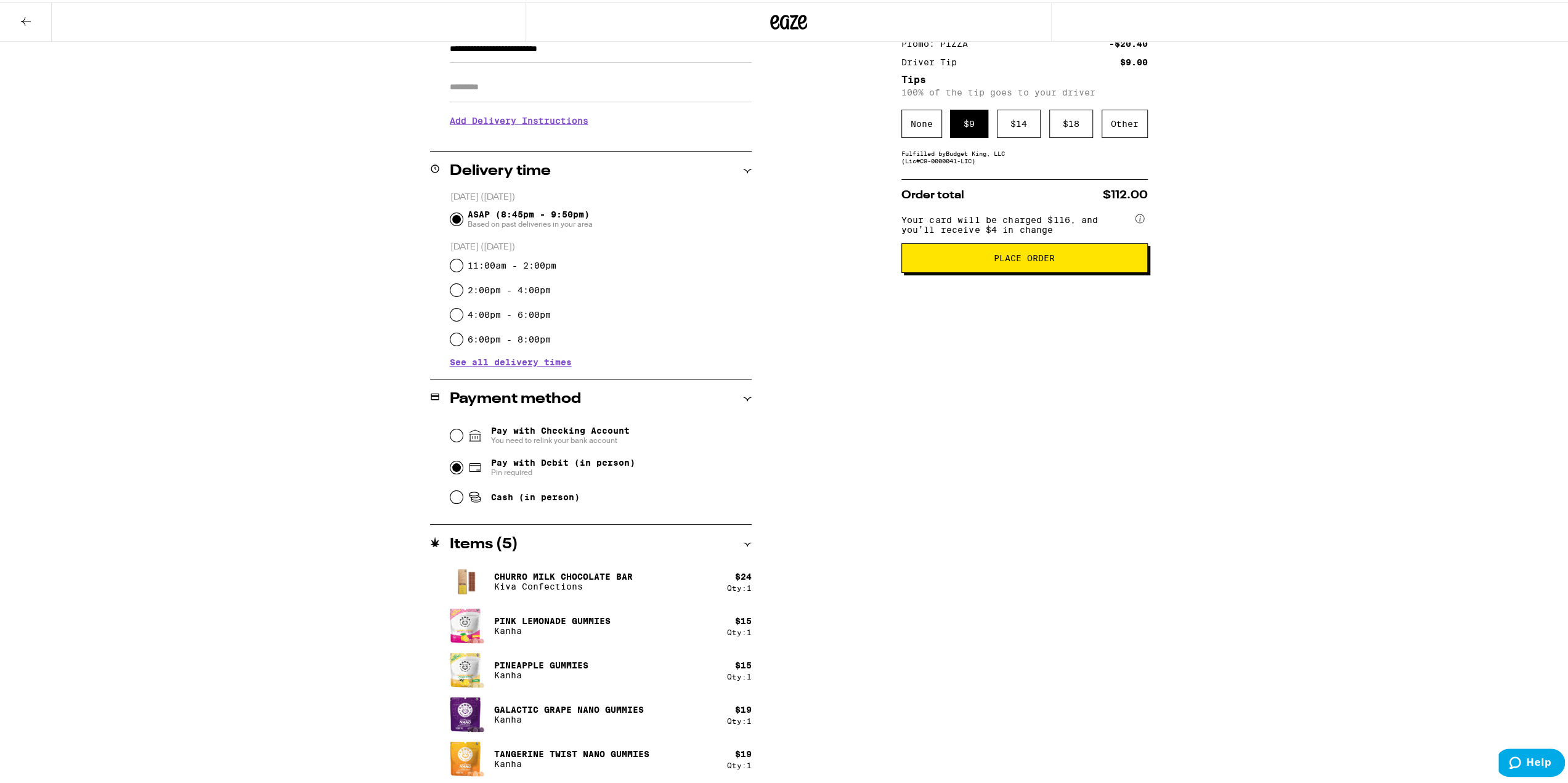
click at [994, 271] on button "Place Order" at bounding box center [1025, 255] width 246 height 29
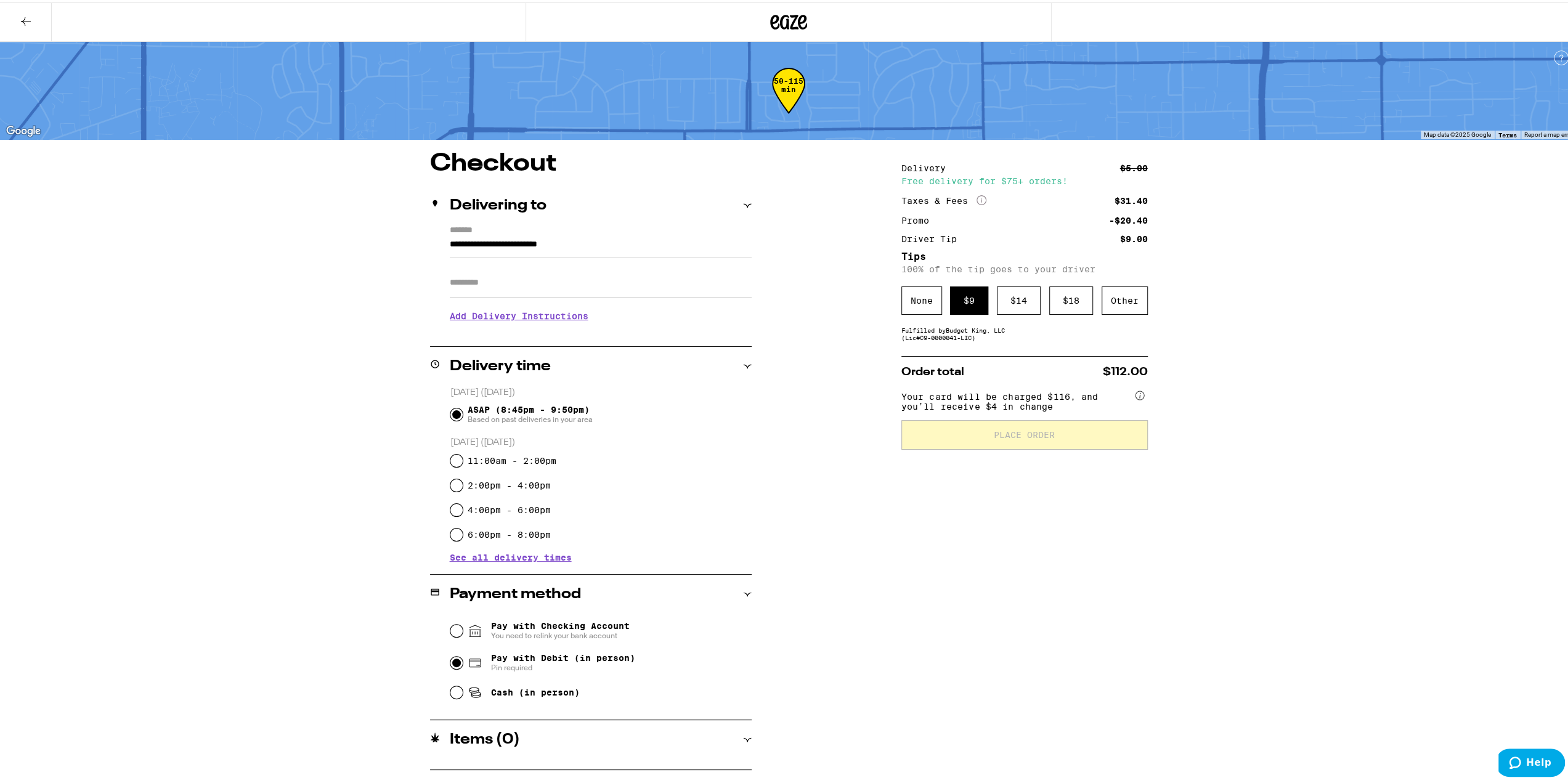
scroll to position [0, 0]
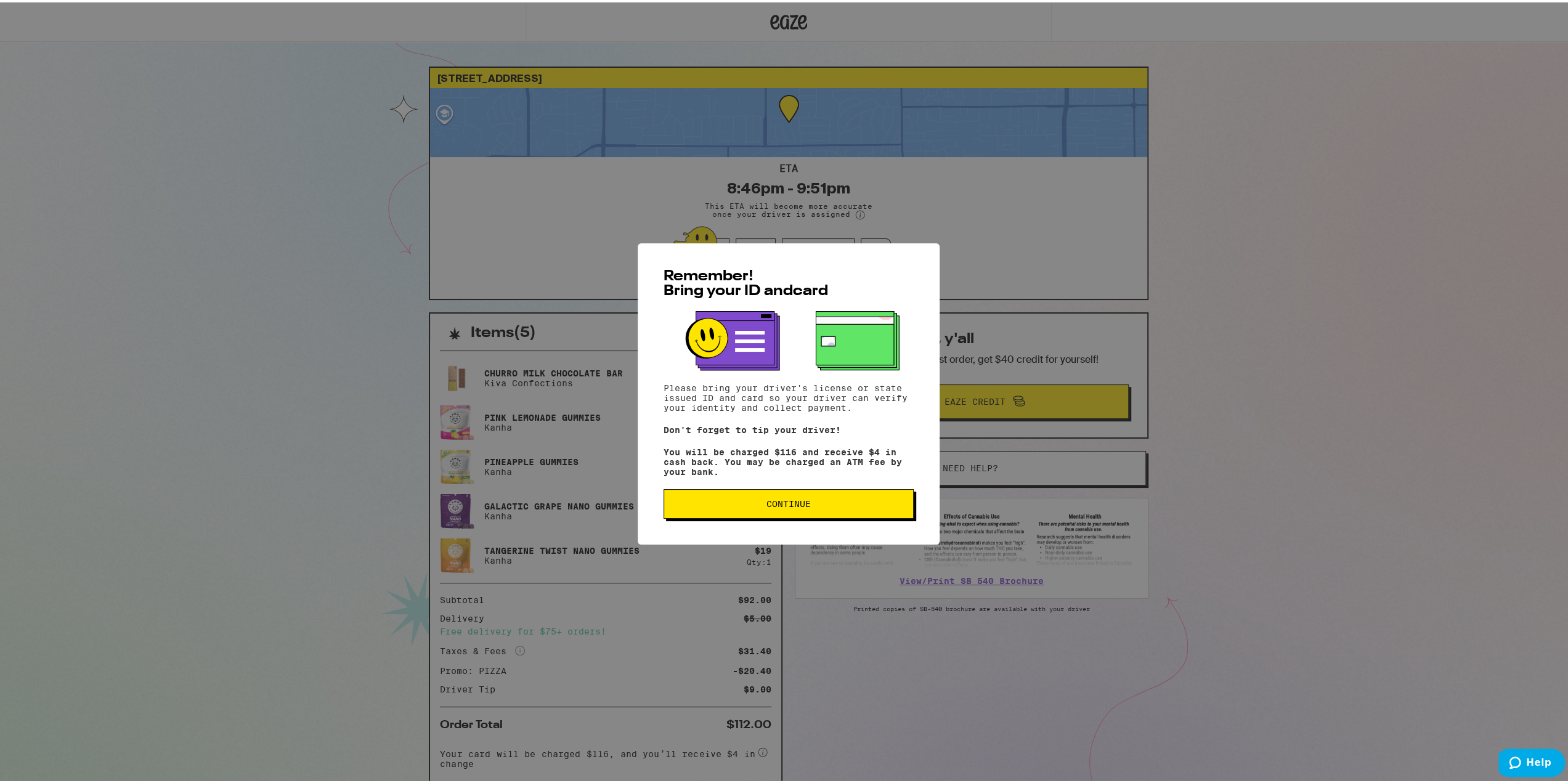
click at [218, 399] on div "Remember! Bring your ID and card Please bring your driver's license or state is…" at bounding box center [789, 392] width 1577 height 783
